Goal: Navigation & Orientation: Find specific page/section

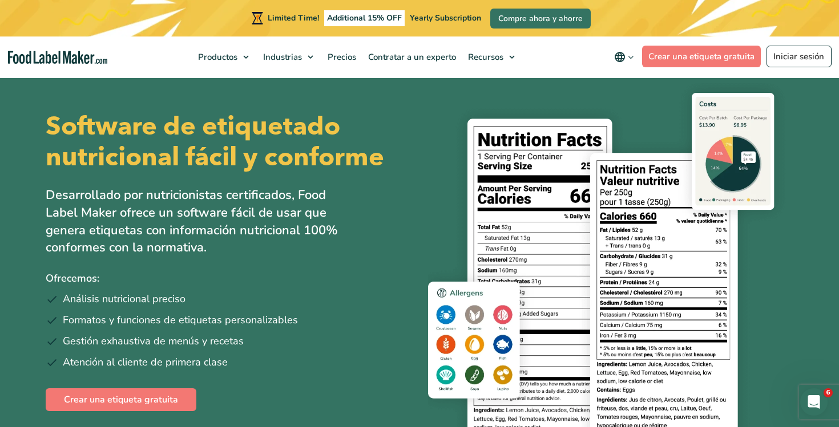
click at [628, 54] on icon "main navigation" at bounding box center [630, 57] width 9 height 9
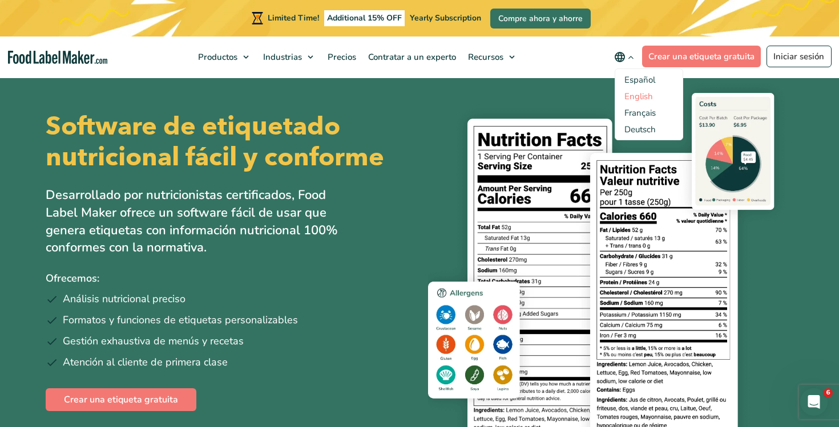
click at [645, 99] on link "English" at bounding box center [638, 96] width 29 height 11
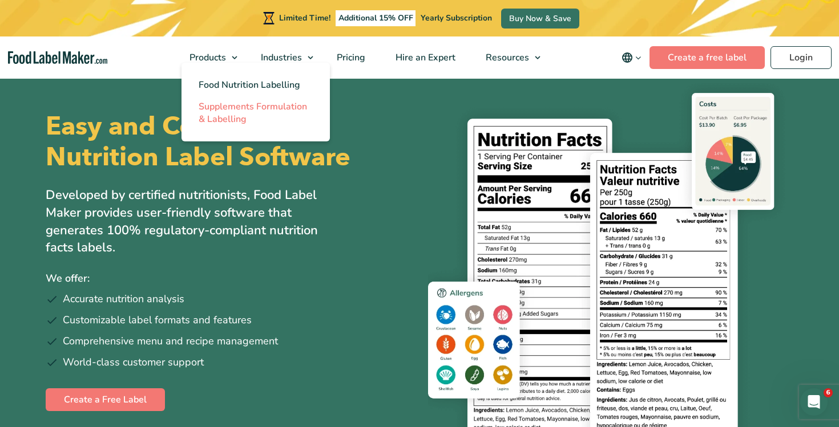
click at [241, 118] on span "Supplements Formulation & Labelling" at bounding box center [253, 112] width 108 height 25
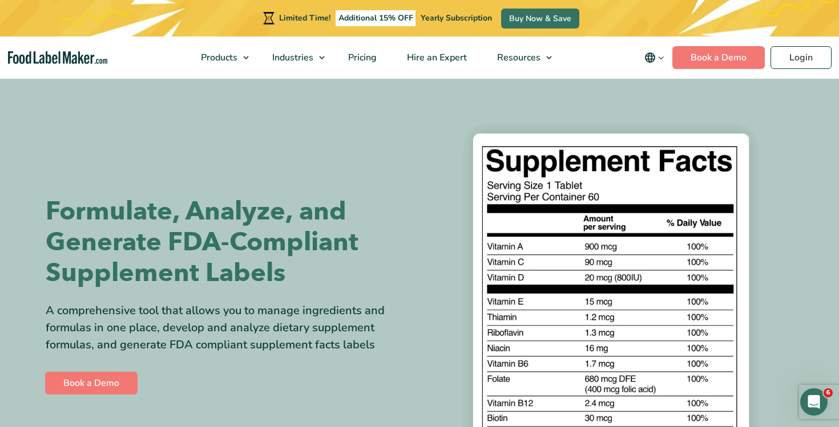
click at [660, 56] on icon "main navigation" at bounding box center [661, 58] width 9 height 9
click at [672, 92] on link "Español" at bounding box center [669, 96] width 31 height 11
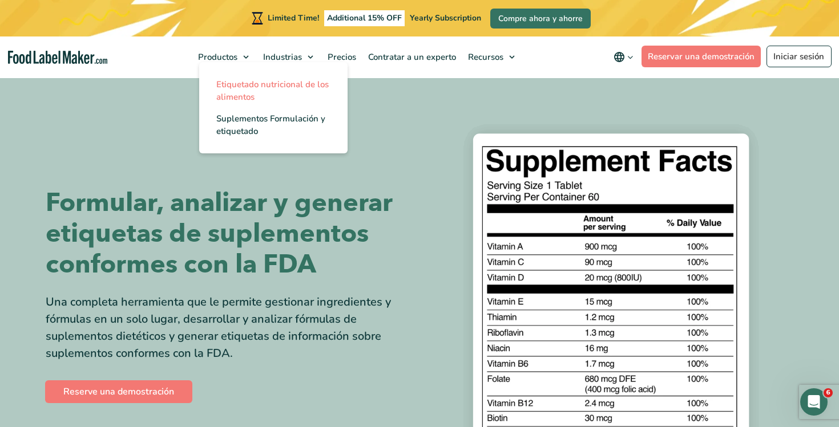
click at [256, 82] on span "Etiquetado nutricional de los alimentos" at bounding box center [272, 91] width 112 height 24
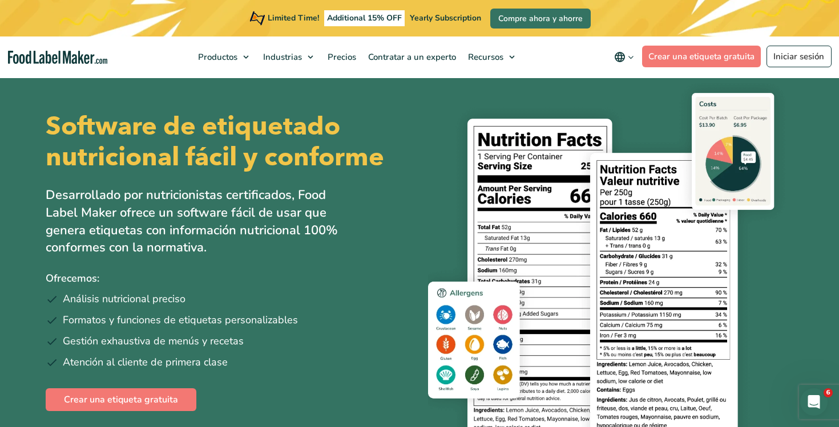
click at [633, 58] on icon "main navigation" at bounding box center [630, 57] width 9 height 9
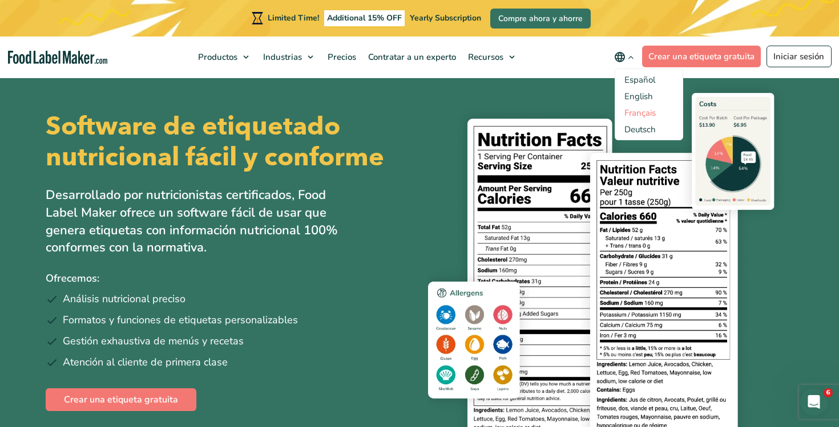
click at [647, 112] on link "Français" at bounding box center [639, 112] width 31 height 11
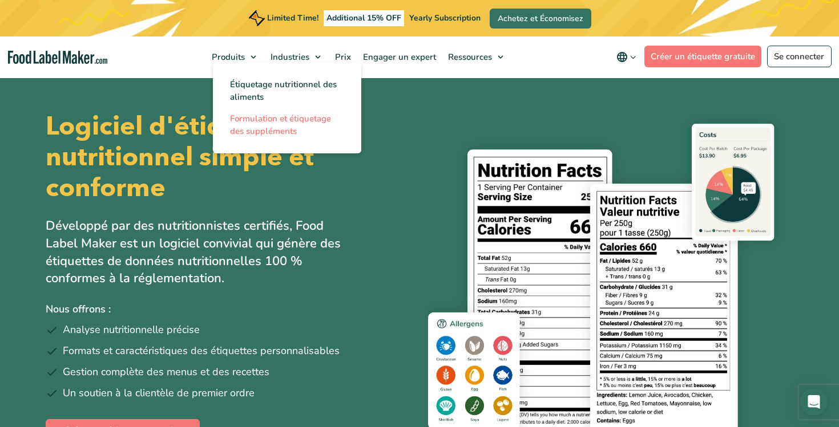
click at [266, 122] on span "Formulation et étiquetage des suppléments" at bounding box center [280, 125] width 101 height 24
